Goal: Find contact information: Obtain details needed to contact an individual or organization

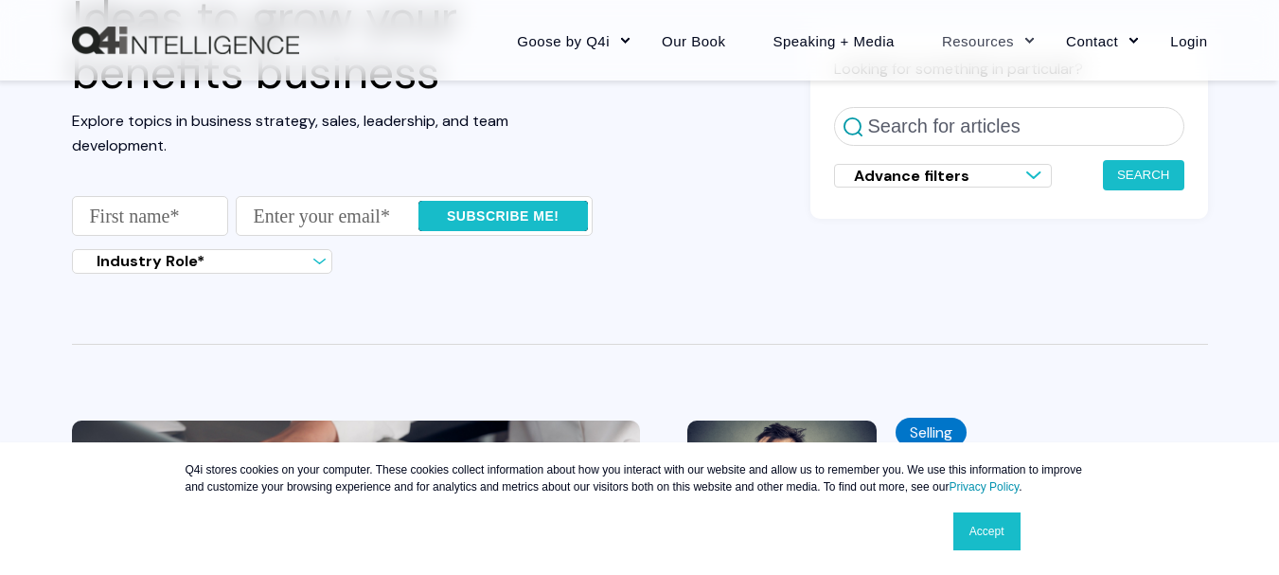
scroll to position [126, 0]
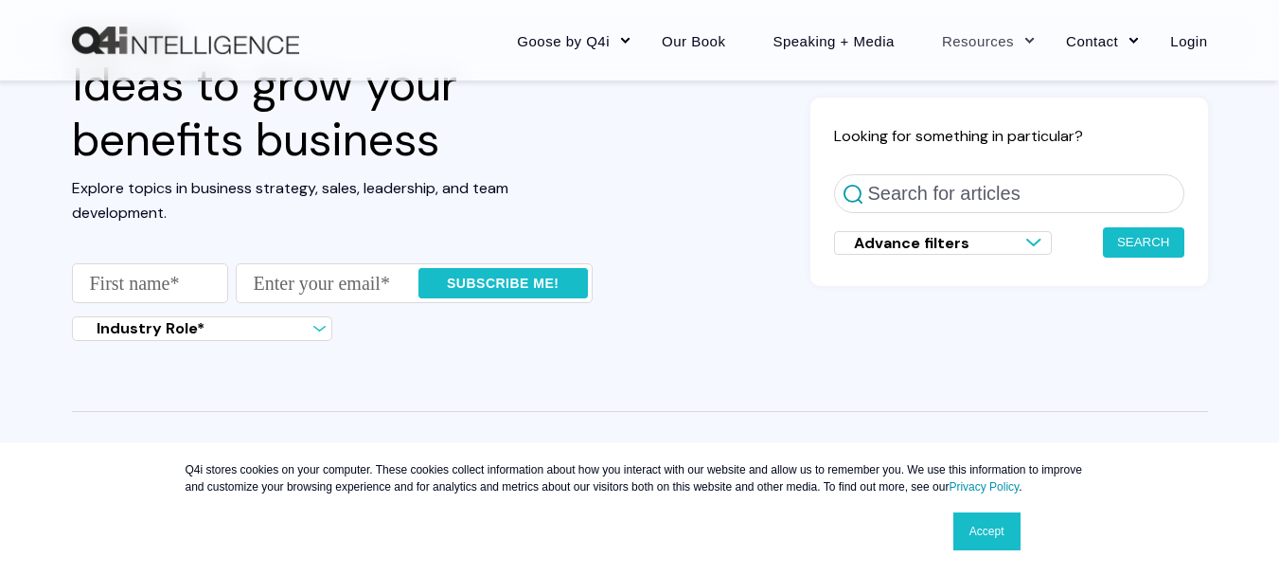
click at [1022, 242] on div "Advance filters Search Industry Blog Search Business Blog Search all blogs" at bounding box center [943, 243] width 218 height 24
click at [1022, 242] on div "Advance filters Search Industry Blog Search Business Blog Search all blogs" at bounding box center [943, 242] width 218 height 23
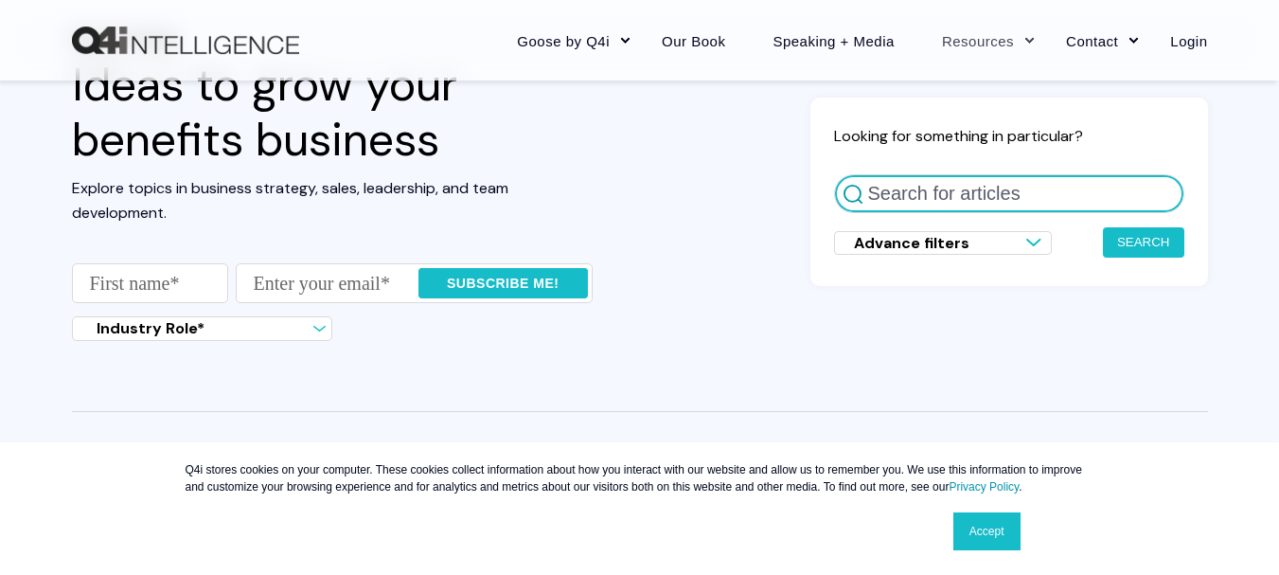
click at [1060, 201] on input "Search for articles" at bounding box center [1009, 193] width 350 height 39
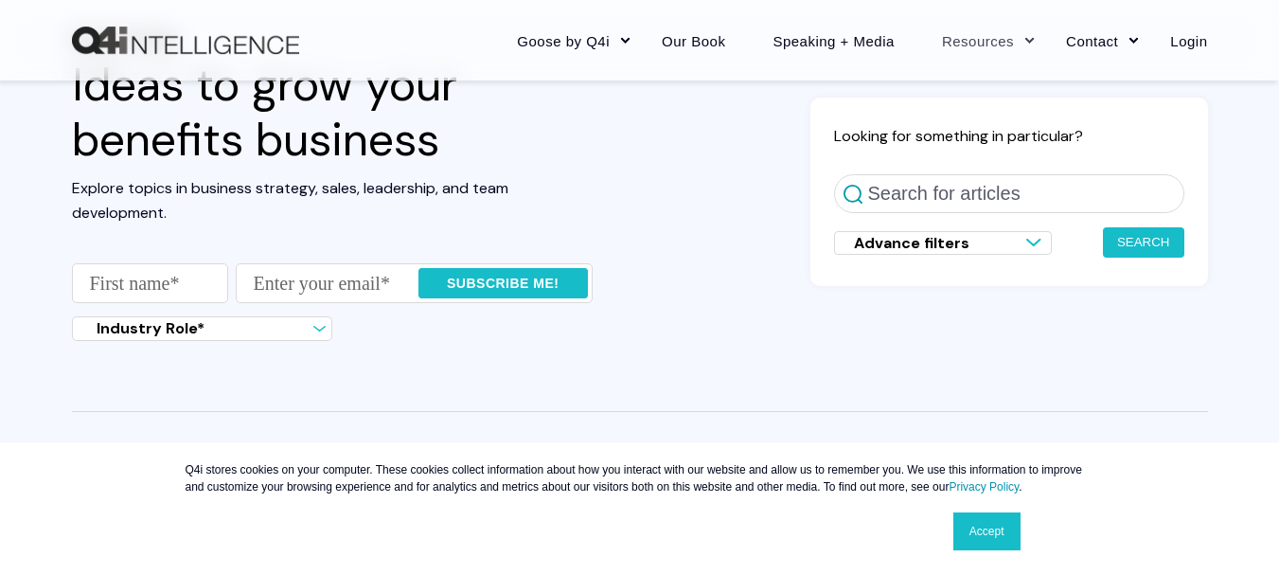
click at [787, 295] on div "Read the blog Ideas to grow your benefits business Explore topics in business s…" at bounding box center [640, 192] width 1136 height 324
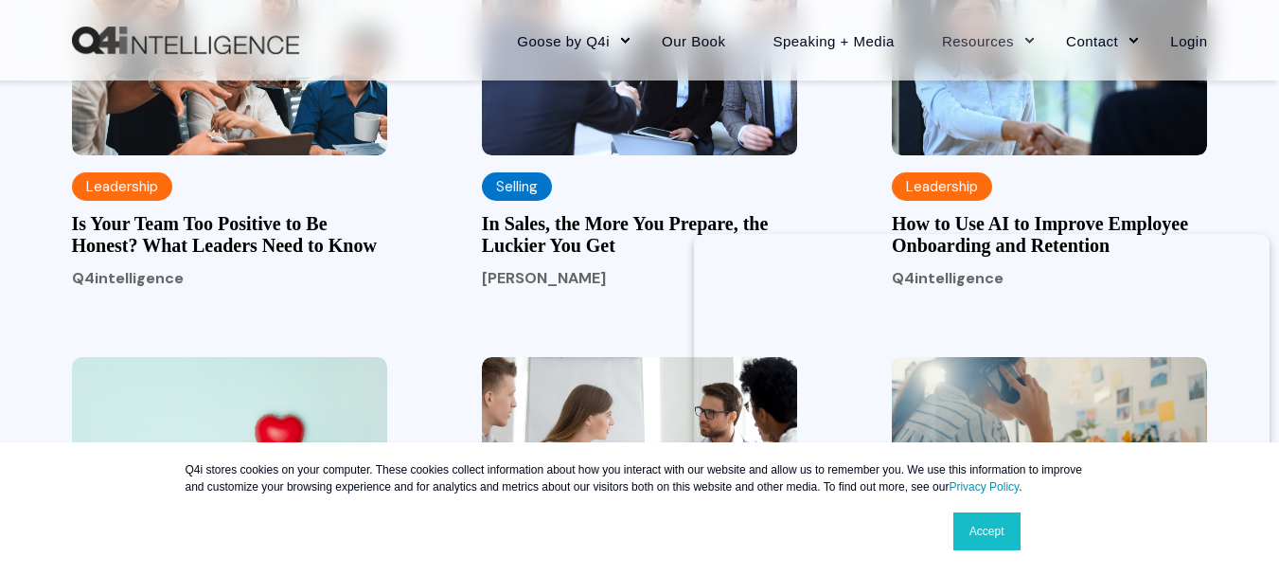
scroll to position [1673, 0]
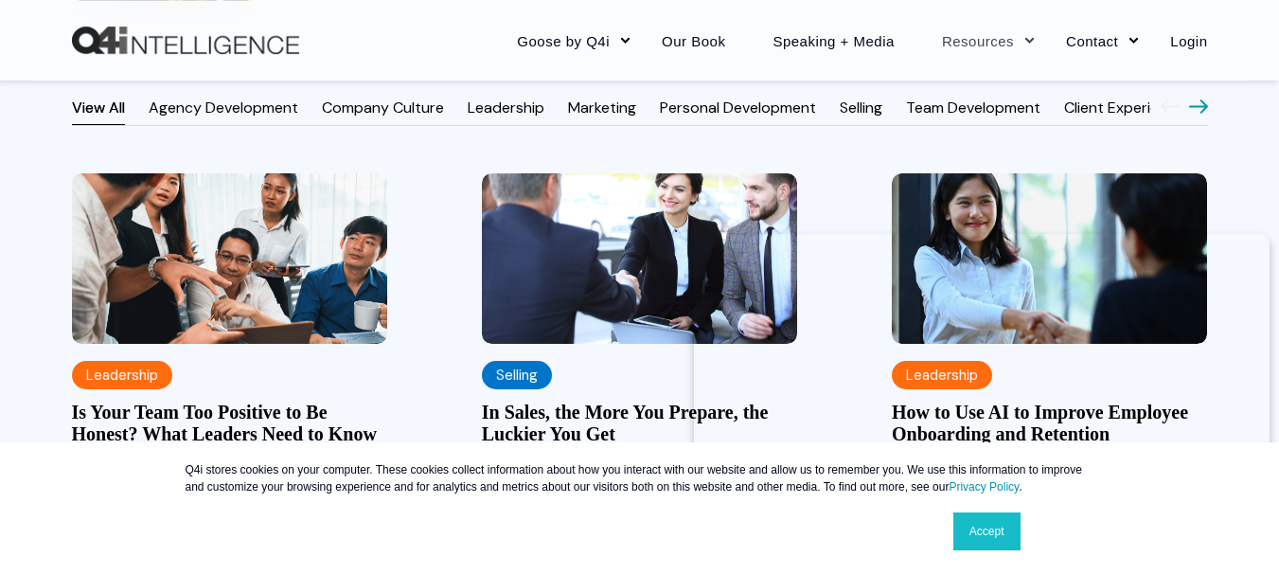
click at [35, 330] on main "Compliance Lumelight 09/18/25 Guidelines for Processing Medical Loss Ratio Reba…" at bounding box center [639, 12] width 1279 height 2145
click at [1208, 131] on main "Compliance Lumelight 09/18/25 Guidelines for Processing Medical Loss Ratio Reba…" at bounding box center [639, 12] width 1279 height 2145
click at [1190, 114] on icon at bounding box center [1198, 105] width 19 height 15
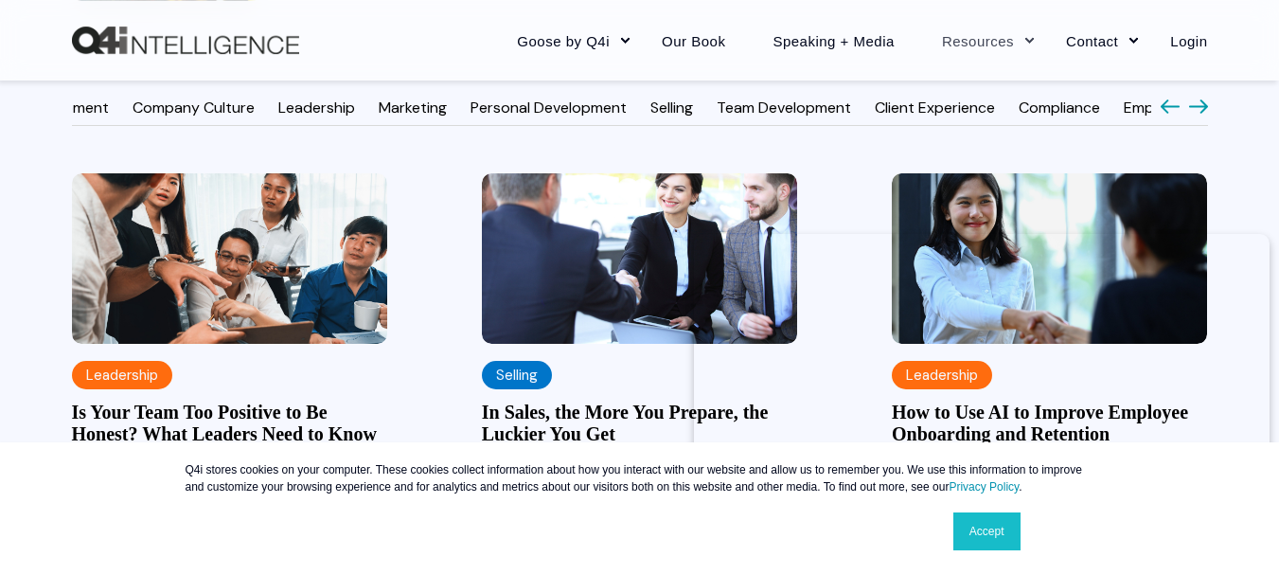
click at [1194, 114] on icon at bounding box center [1198, 105] width 19 height 15
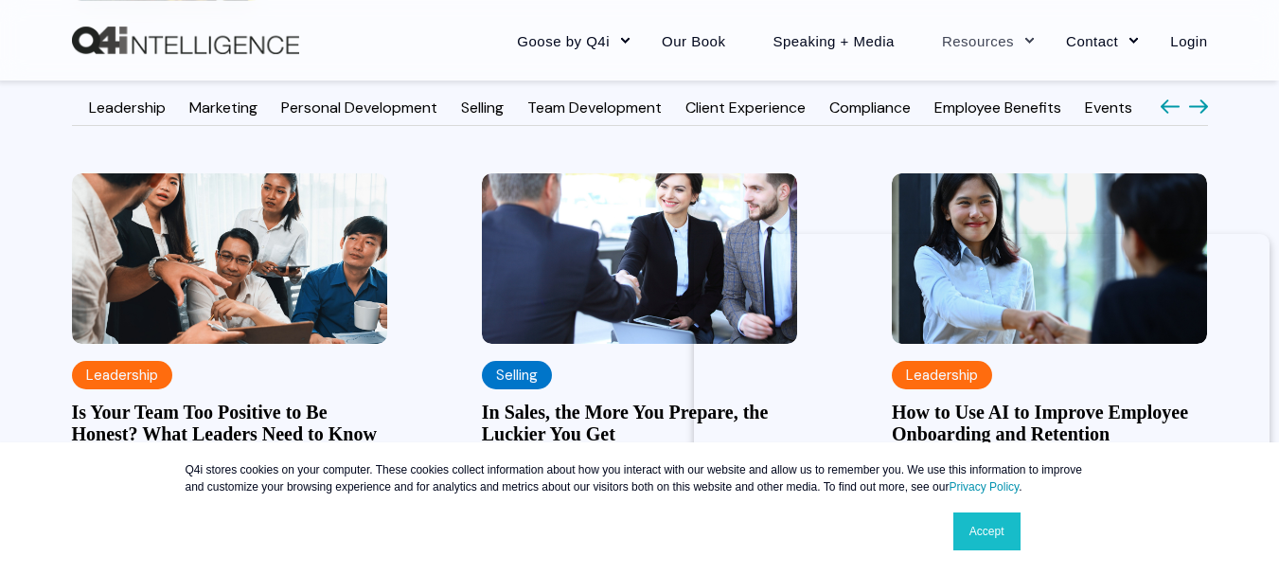
click at [1195, 114] on icon at bounding box center [1198, 105] width 19 height 15
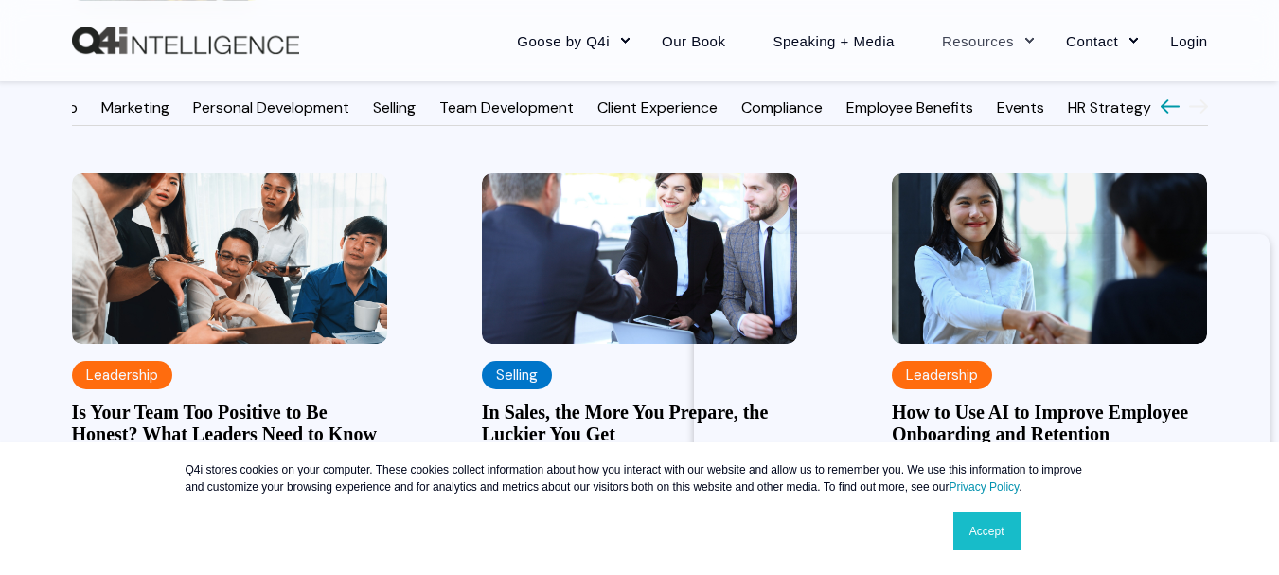
scroll to position [0, 482]
click at [1195, 114] on icon at bounding box center [1198, 105] width 19 height 15
click at [1168, 114] on icon at bounding box center [1170, 105] width 19 height 15
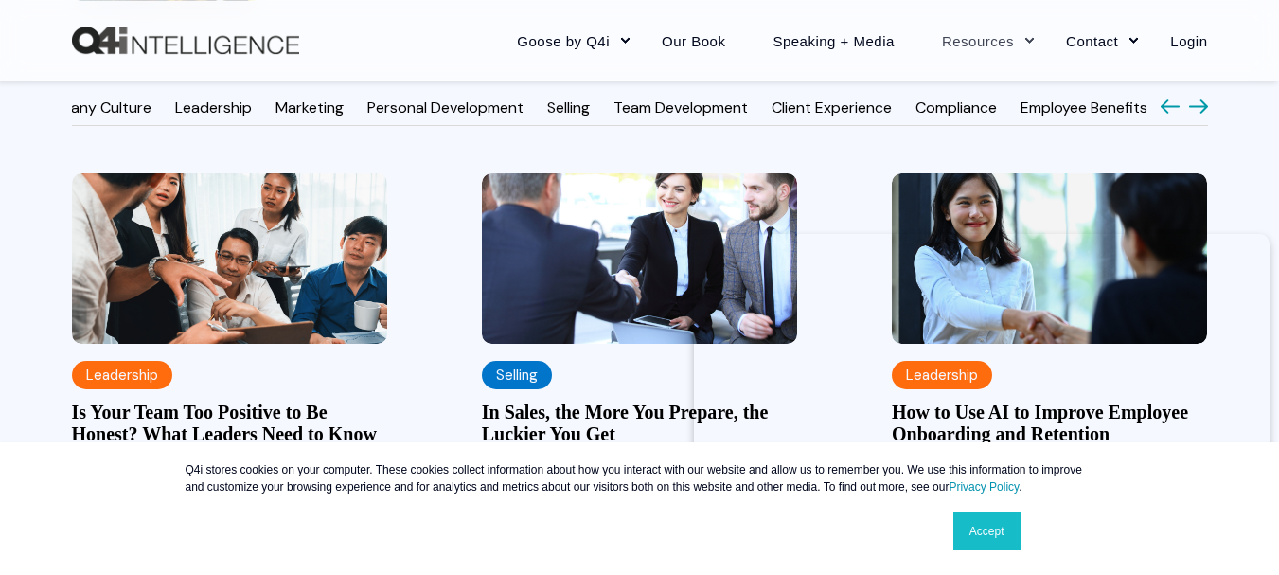
click at [1168, 114] on icon at bounding box center [1170, 105] width 19 height 15
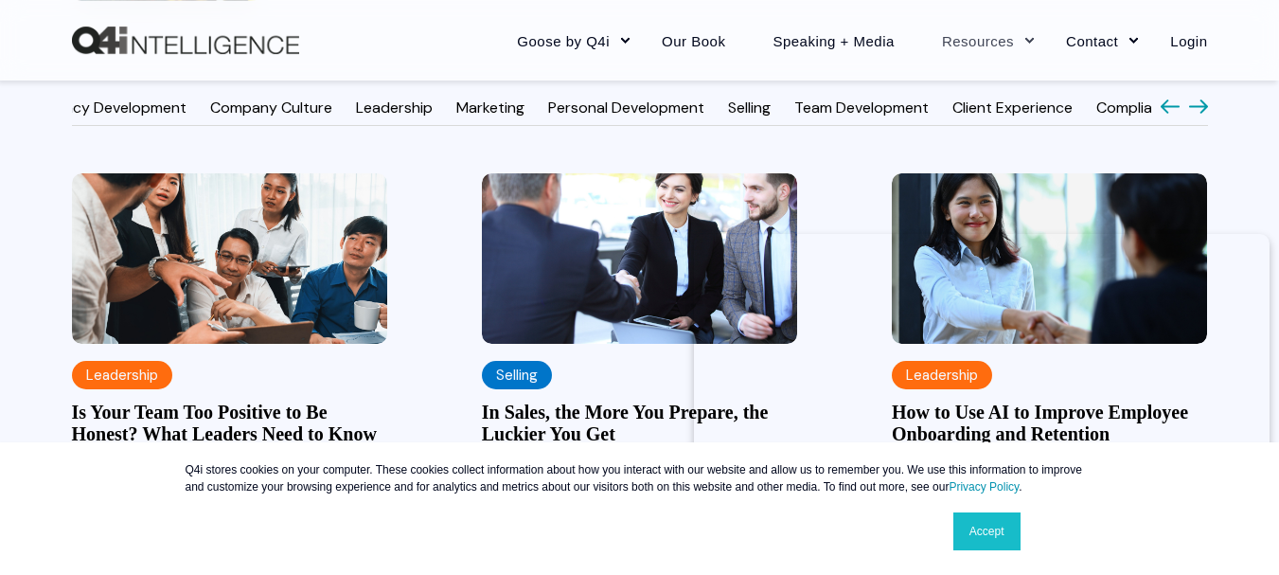
click at [1168, 114] on icon at bounding box center [1170, 105] width 19 height 15
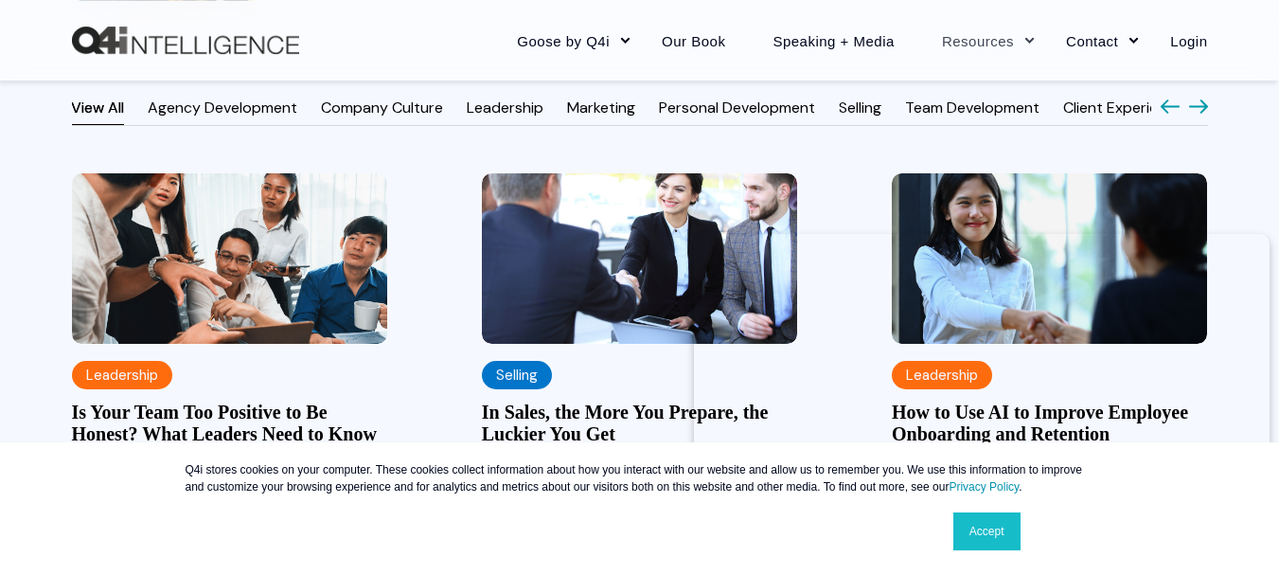
click at [1168, 114] on icon at bounding box center [1170, 105] width 19 height 15
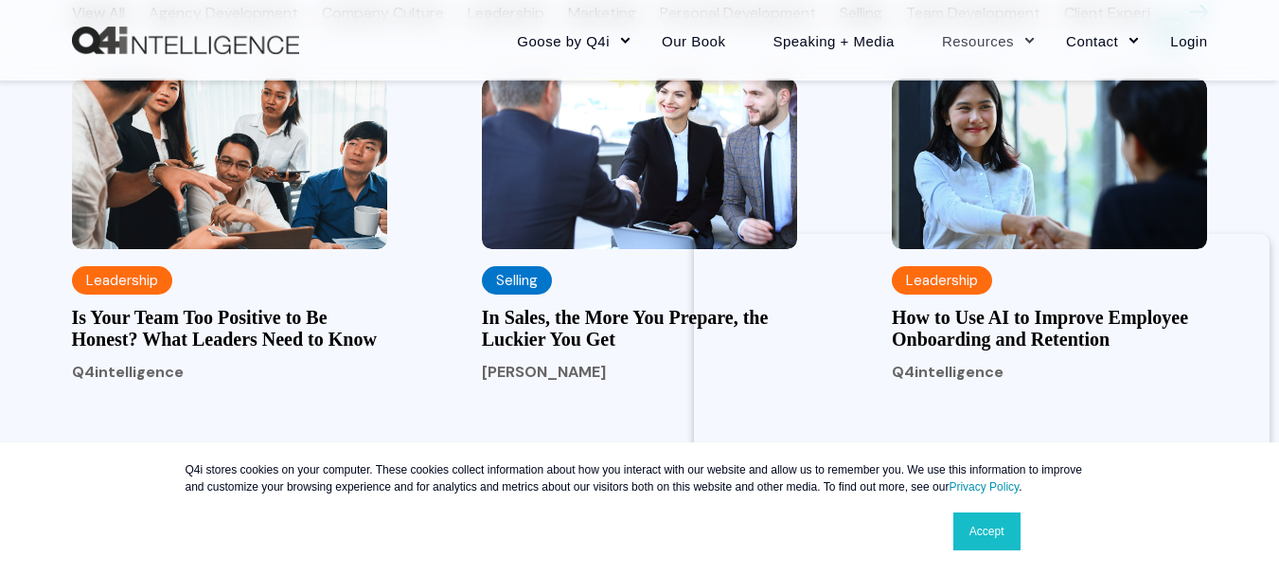
scroll to position [1610, 0]
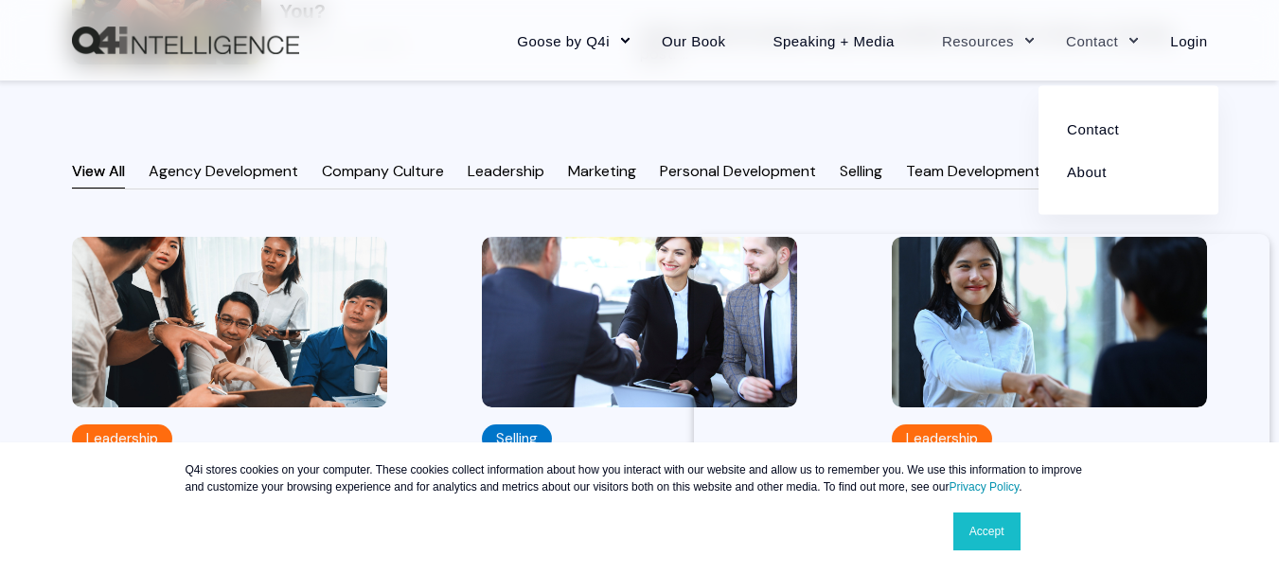
click at [1092, 43] on link "Contact" at bounding box center [1095, 40] width 104 height 82
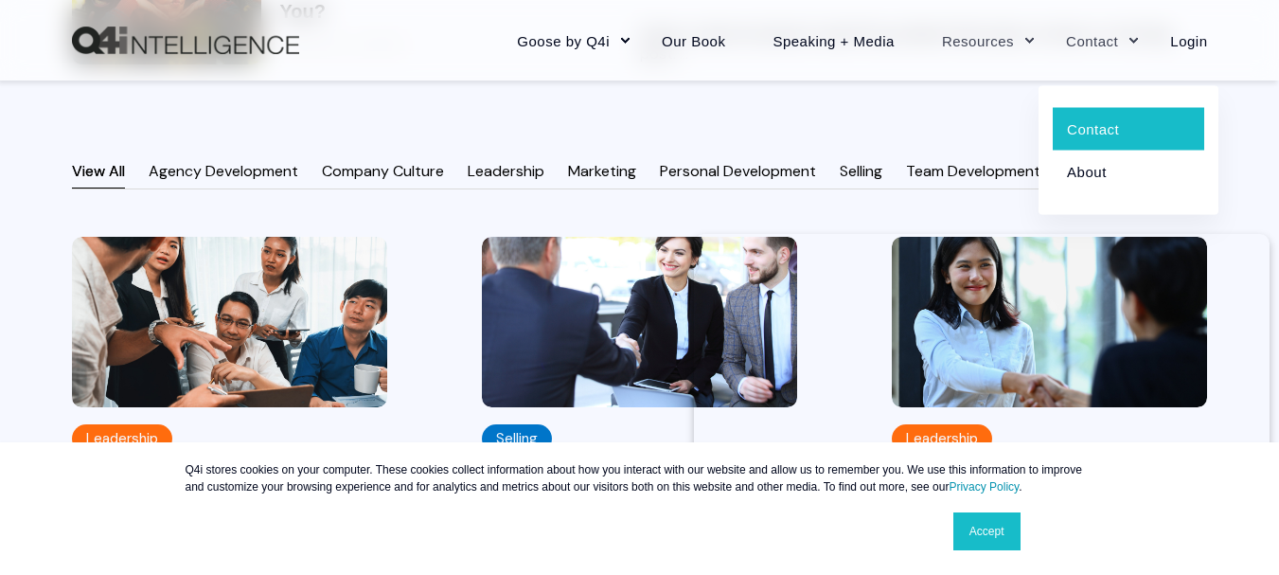
click at [1110, 127] on font "Contact" at bounding box center [1093, 128] width 52 height 16
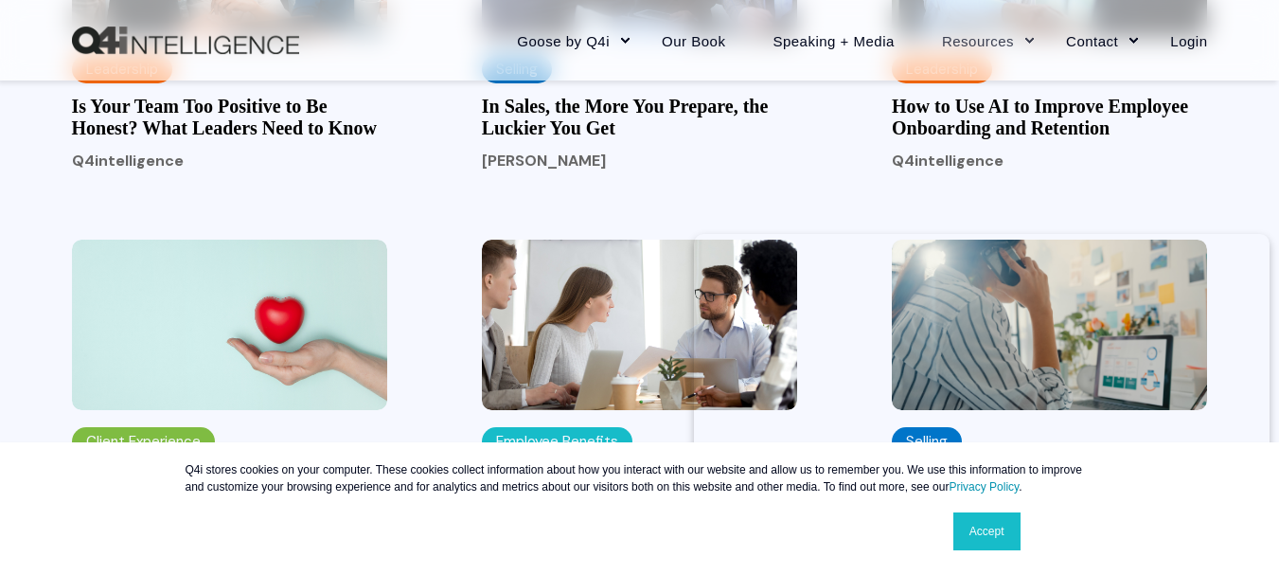
scroll to position [2145, 0]
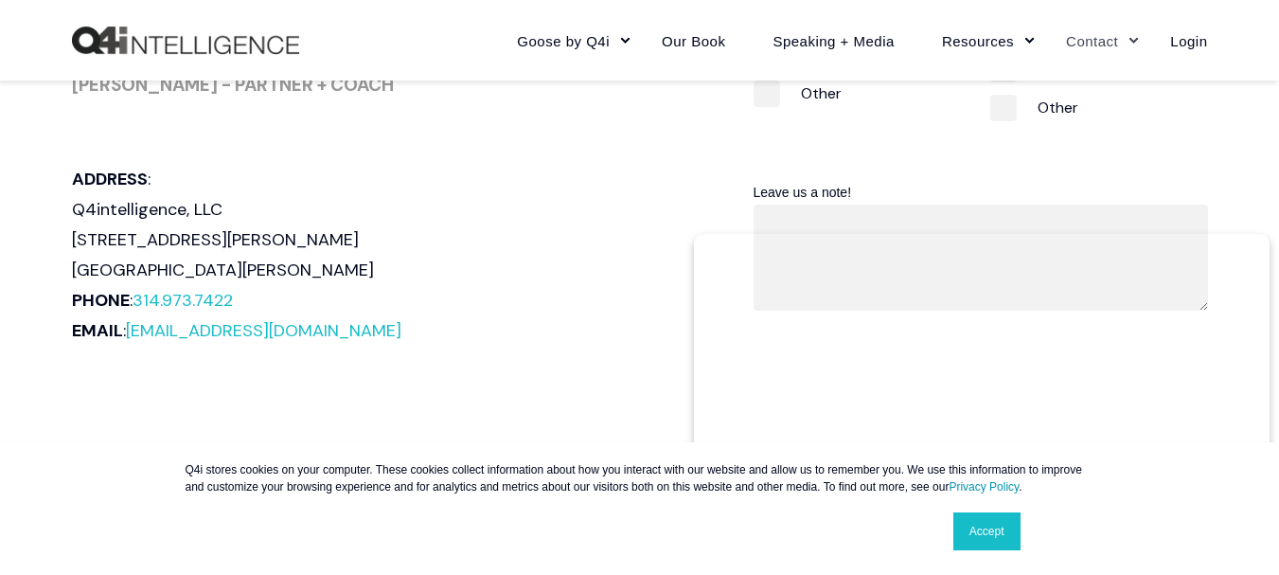
scroll to position [961, 0]
